Goal: Task Accomplishment & Management: Manage account settings

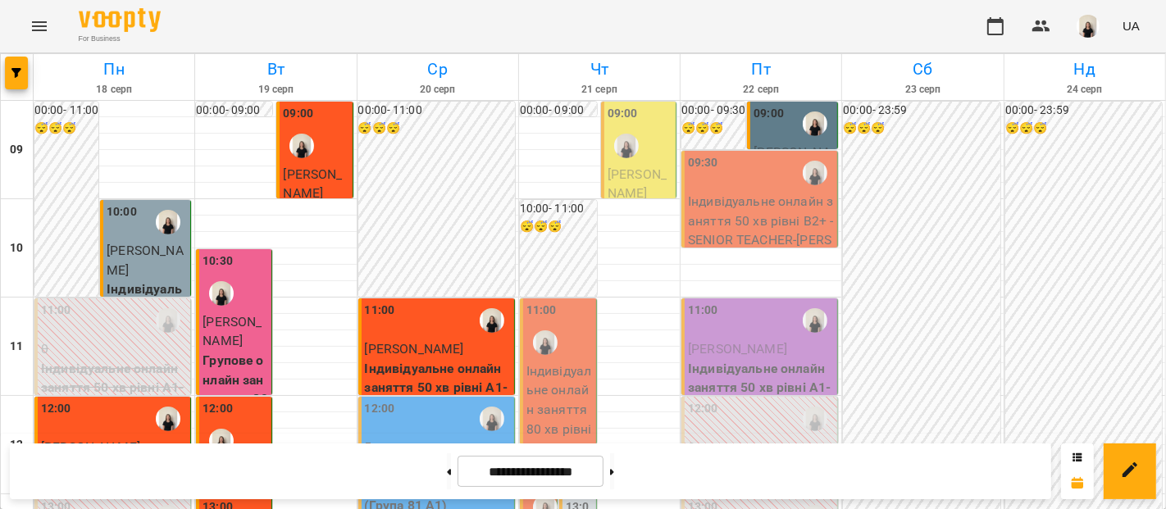
scroll to position [269, 0]
click at [394, 397] on div "12:00 5 Групове онлайн заняття по 80 хв рівні А1-В1 (Група 81 A1)" at bounding box center [436, 470] width 157 height 146
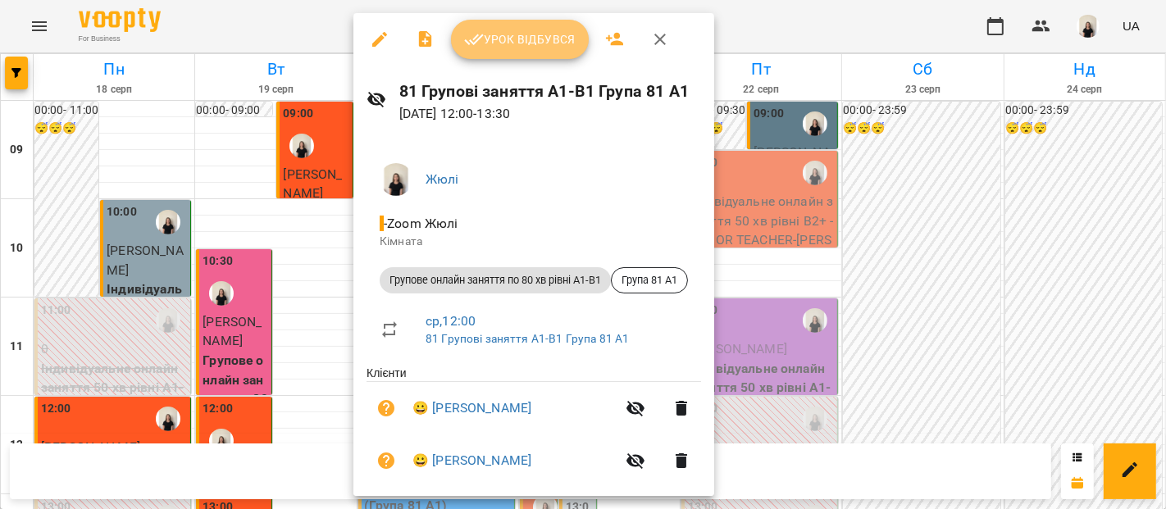
click at [491, 36] on span "Урок відбувся" at bounding box center [520, 40] width 112 height 20
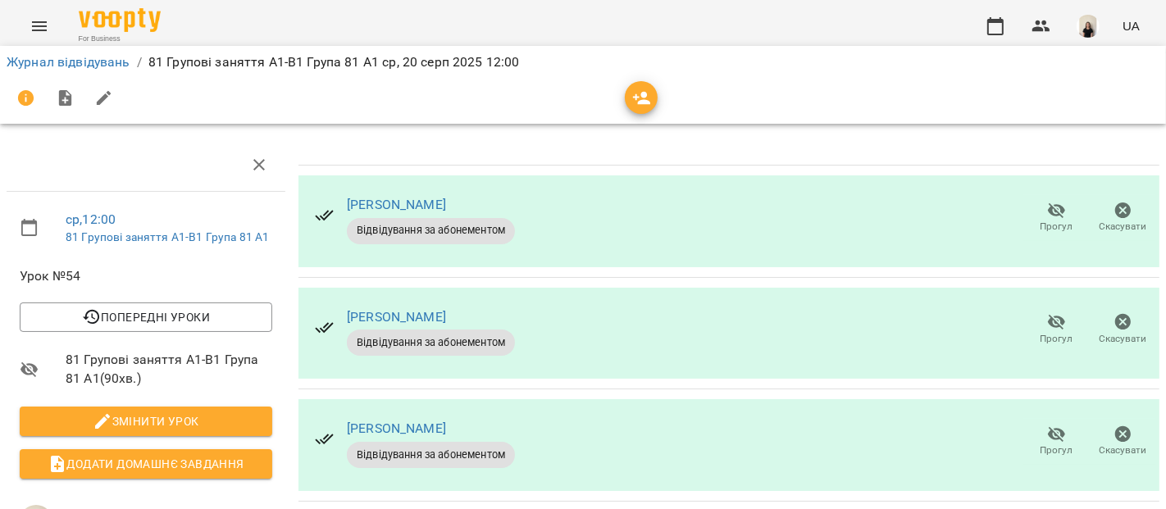
scroll to position [56, 0]
click at [1045, 332] on span "Прогул" at bounding box center [1057, 339] width 33 height 14
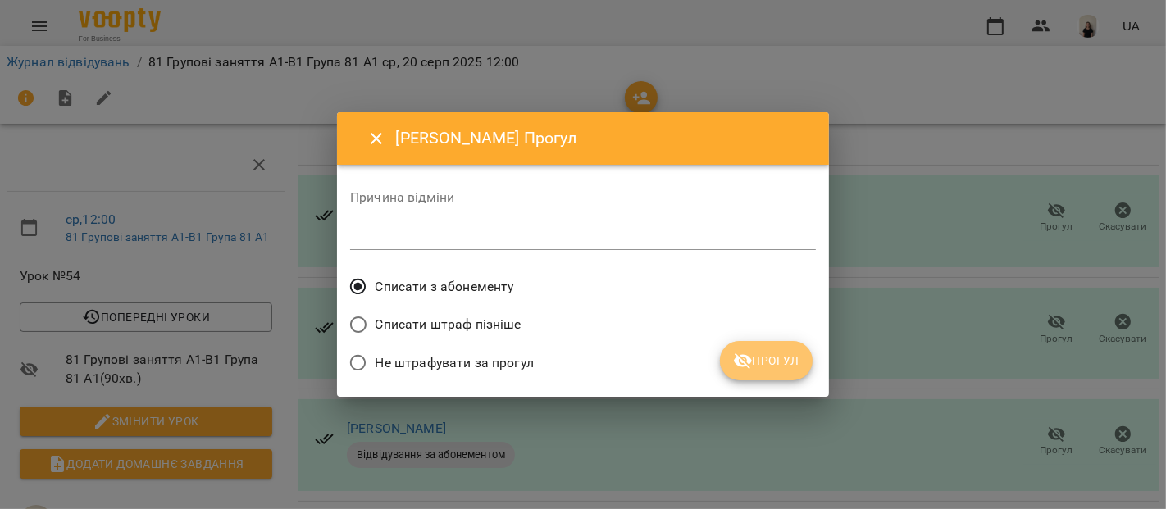
click at [771, 363] on span "Прогул" at bounding box center [766, 361] width 66 height 20
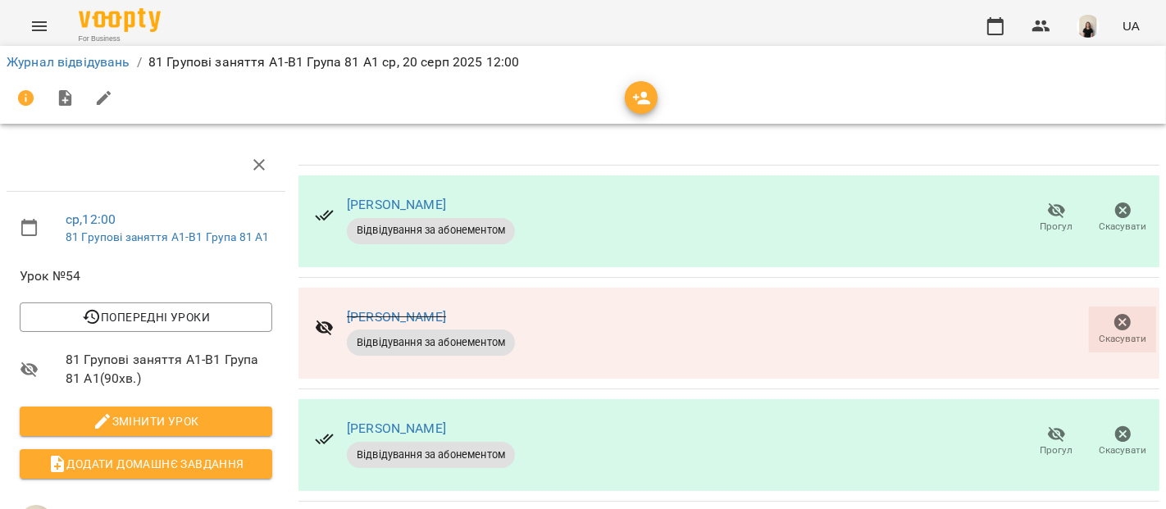
scroll to position [267, 0]
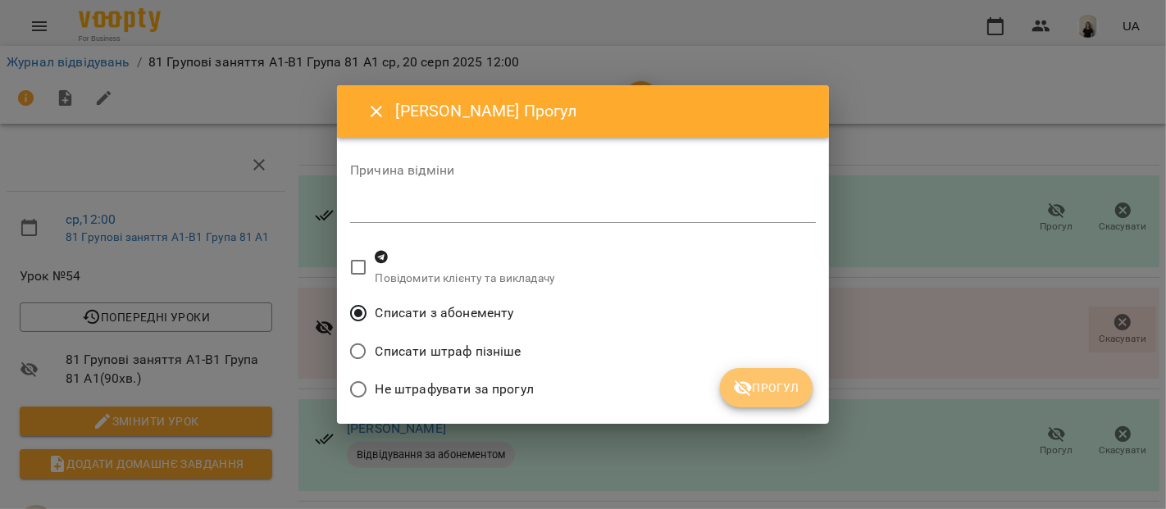
click at [733, 376] on button "Прогул" at bounding box center [766, 387] width 93 height 39
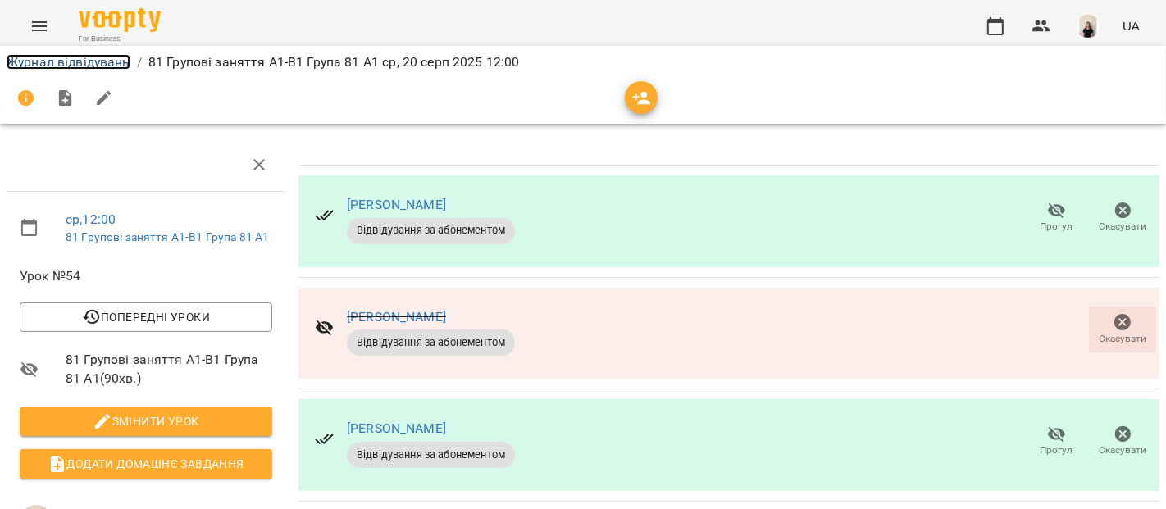
click at [66, 63] on link "Журнал відвідувань" at bounding box center [69, 62] width 124 height 16
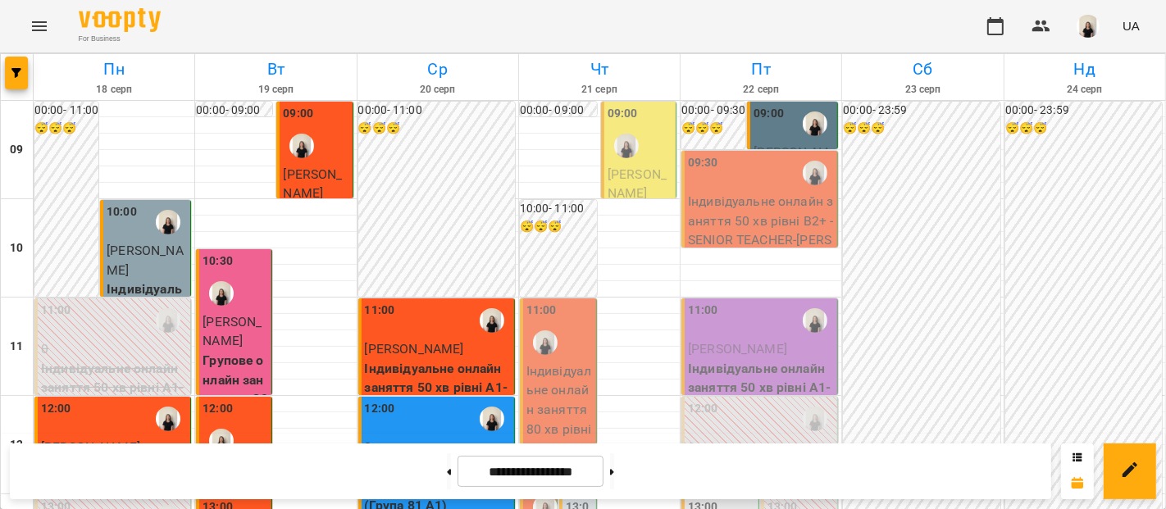
scroll to position [82, 0]
